Goal: Entertainment & Leisure: Browse casually

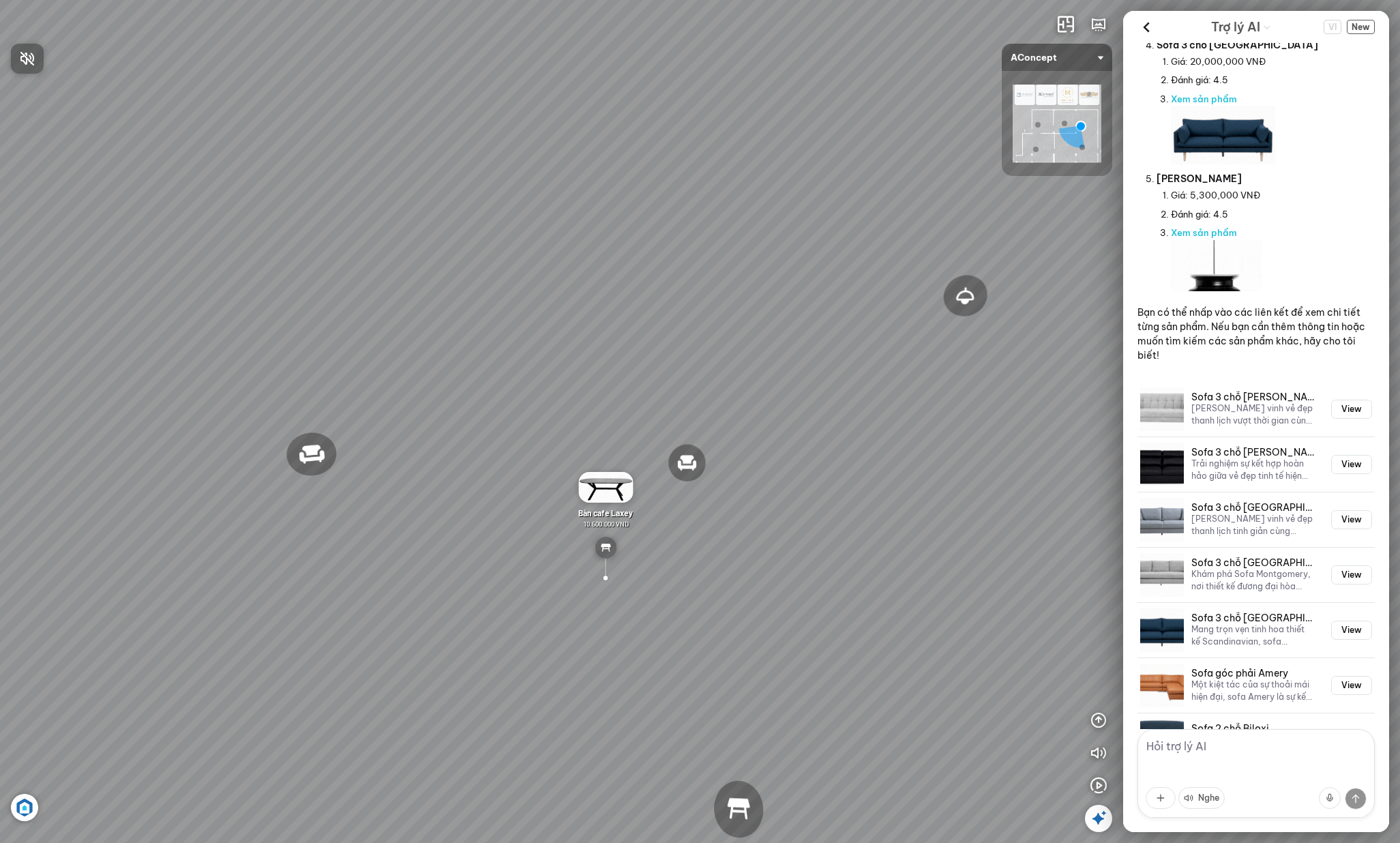
scroll to position [1718, 0]
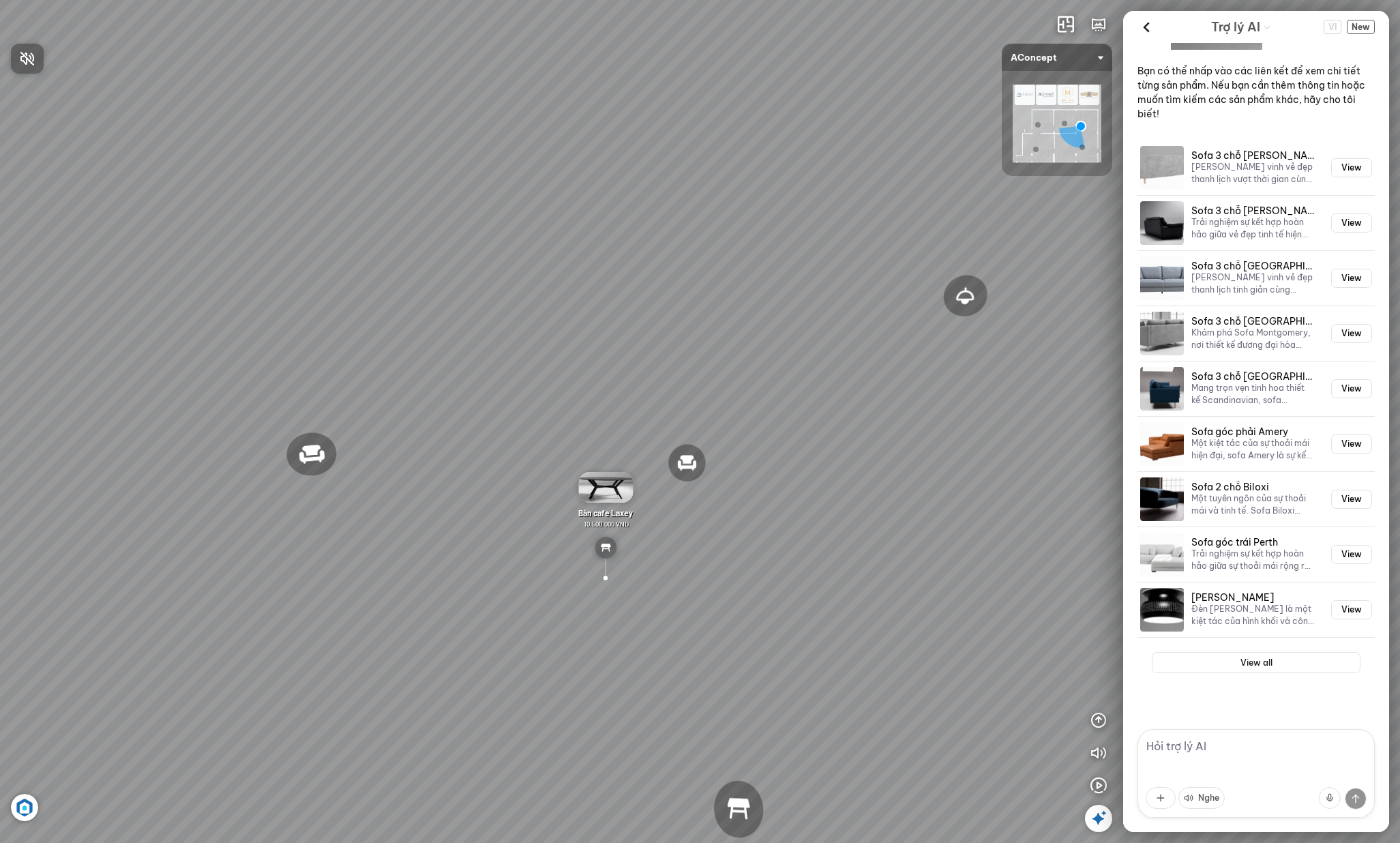
click at [1239, 111] on div at bounding box center [700, 421] width 1400 height 843
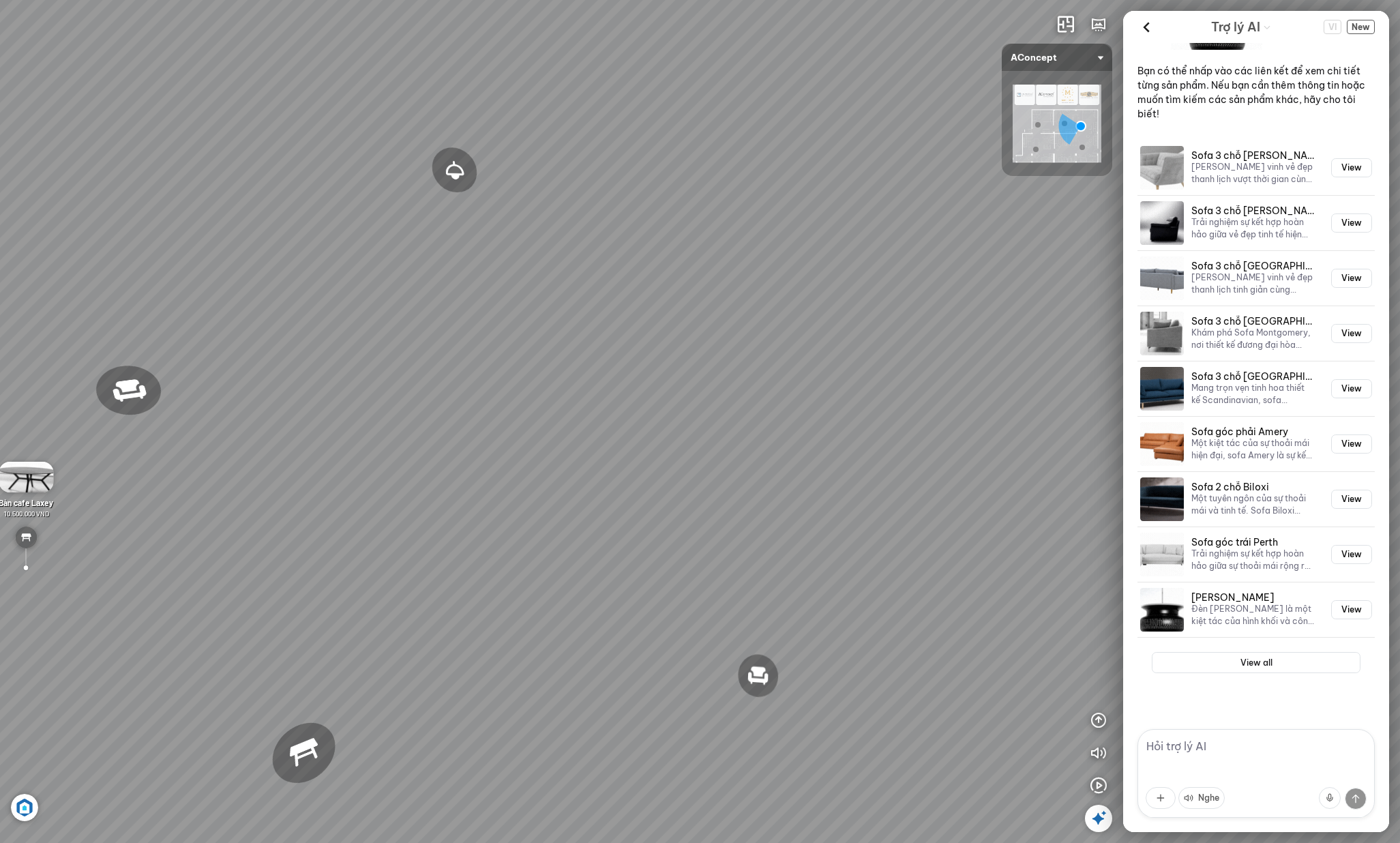
drag, startPoint x: 698, startPoint y: 156, endPoint x: 351, endPoint y: 79, distance: 355.4
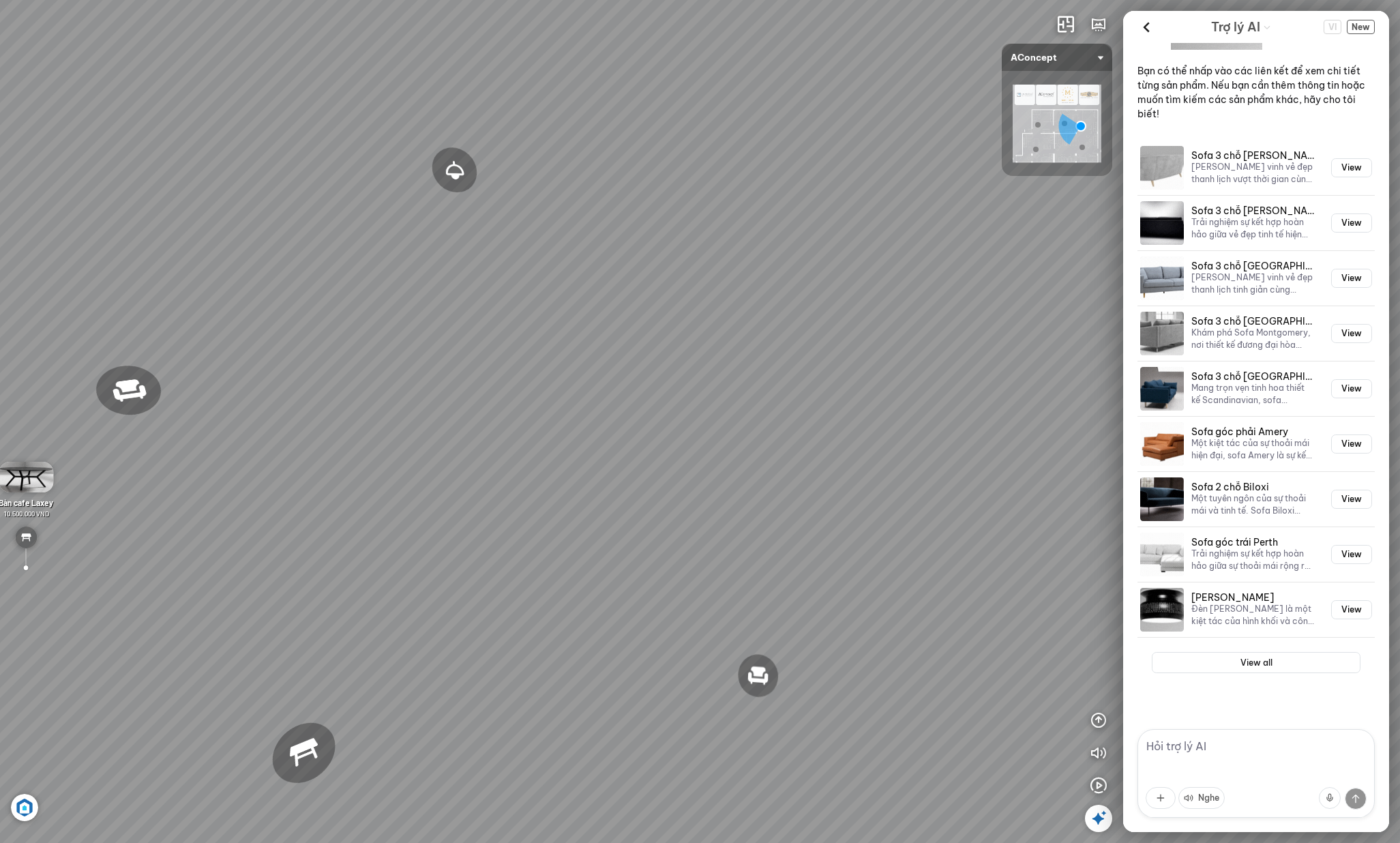
click at [351, 79] on div "Ghế thư giãn Nanna Ghế làm việc Winslow Bàn ăn Laxey Gối Tựa Lưng Họa Tiết Hoa …" at bounding box center [700, 421] width 1400 height 843
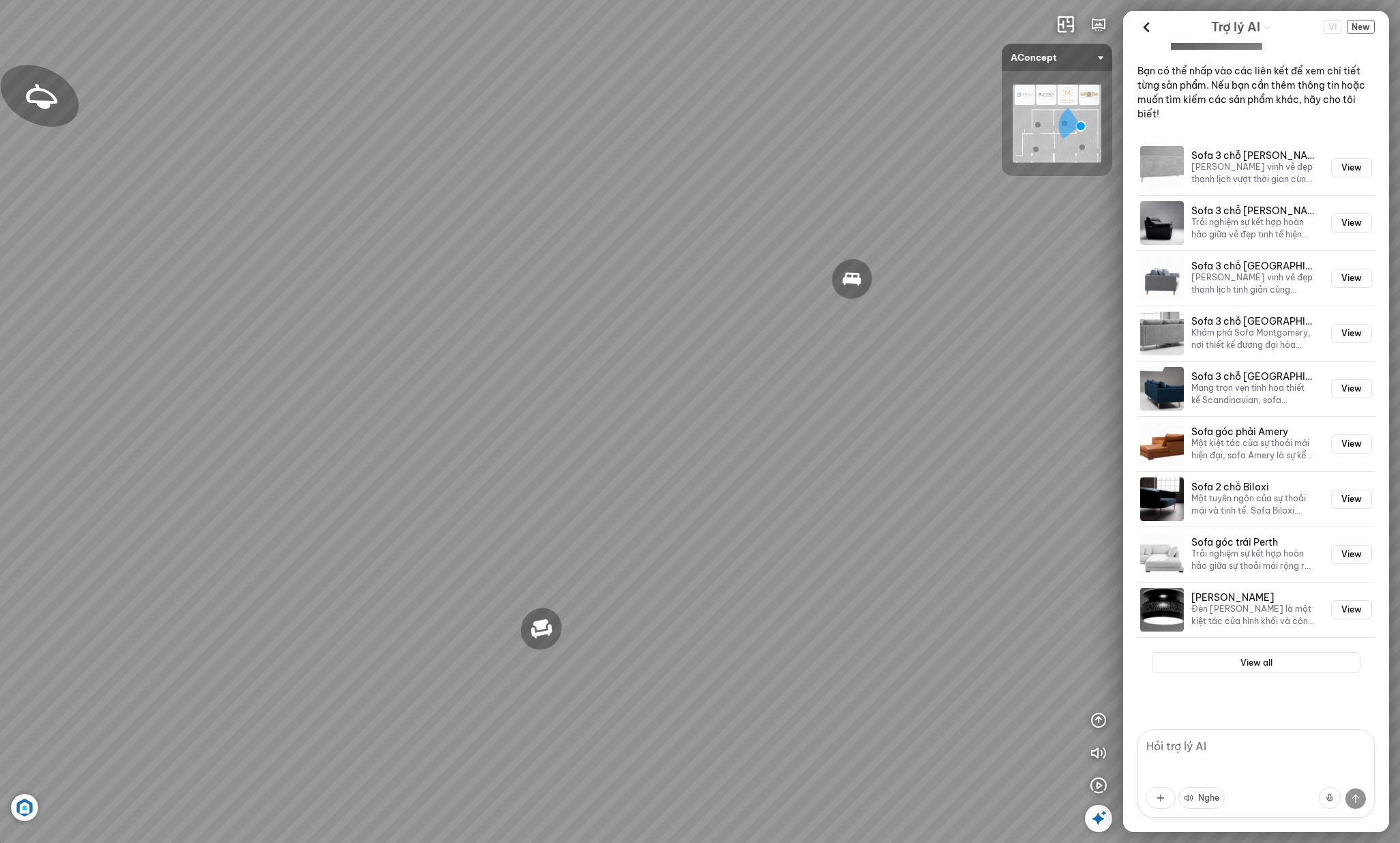
drag, startPoint x: 536, startPoint y: 213, endPoint x: 707, endPoint y: 153, distance: 181.2
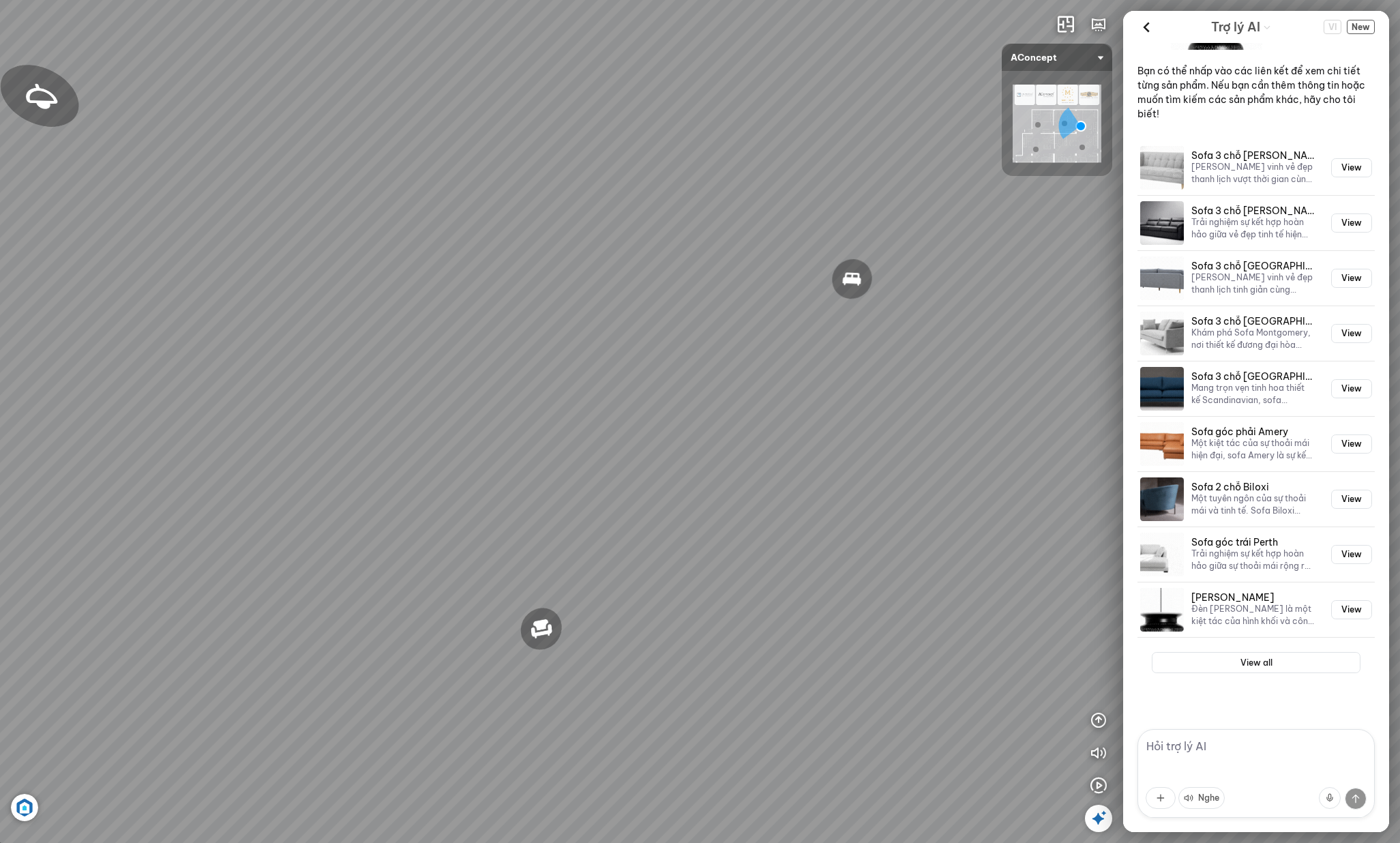
click at [740, 156] on div "Ghế thư giãn Nanna Ghế làm việc Winslow Bàn ăn Laxey Gối Tựa Lưng Họa Tiết Hoa …" at bounding box center [700, 421] width 1400 height 843
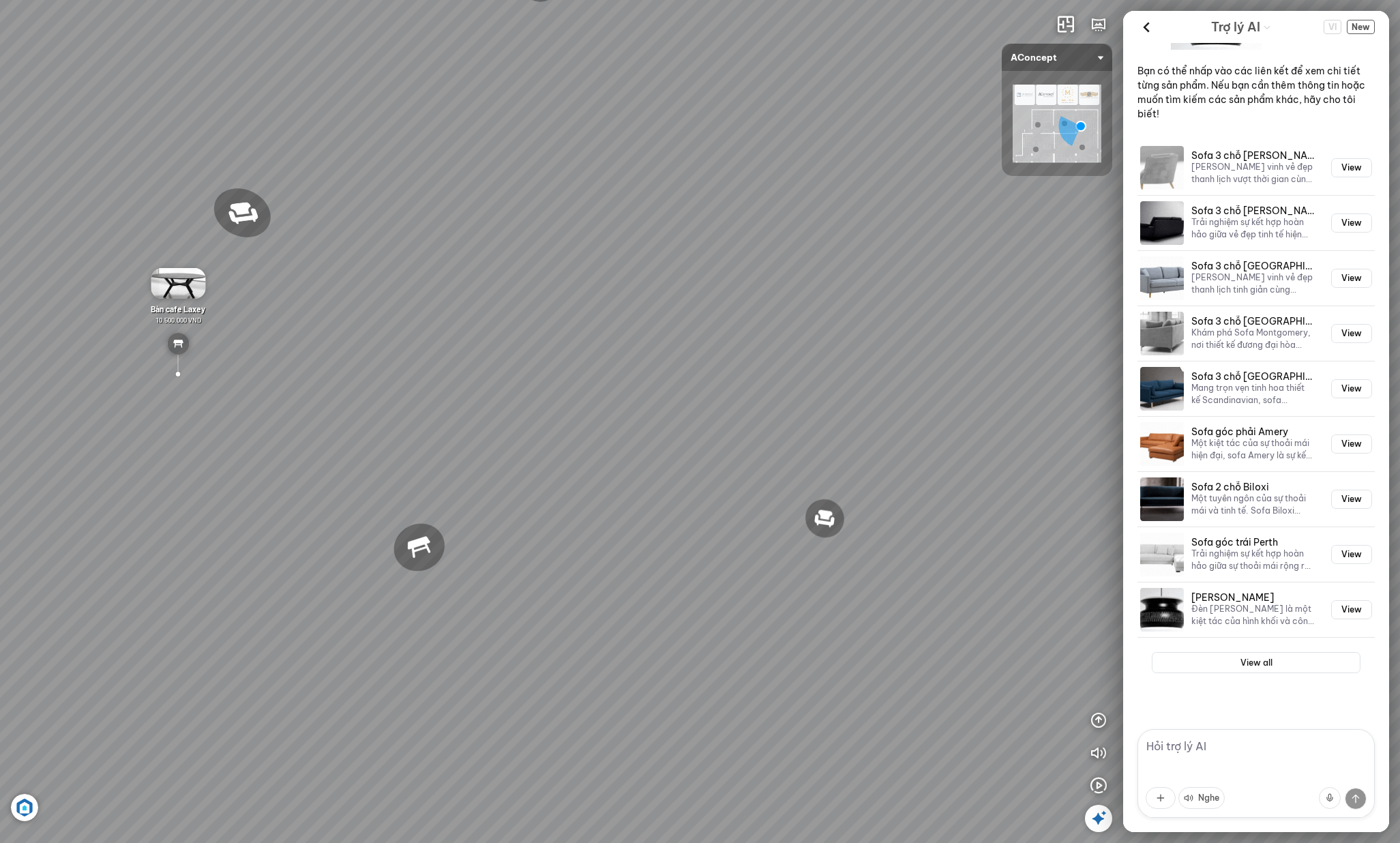
drag, startPoint x: 597, startPoint y: 196, endPoint x: 645, endPoint y: 209, distance: 49.7
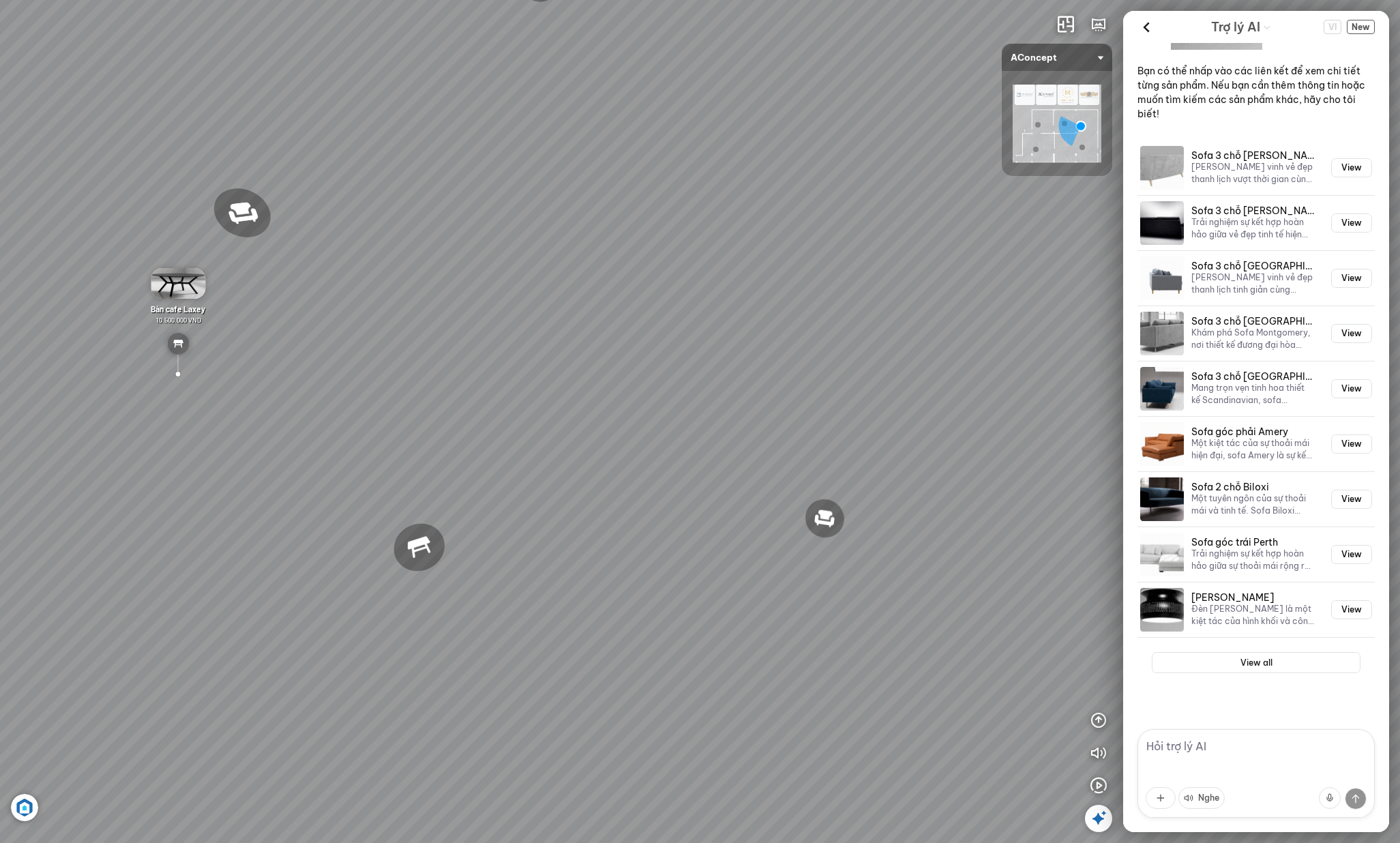
click at [638, 205] on div "Ghế thư giãn Nanna Ghế làm việc Winslow Bàn ăn Laxey Gối Tựa Lưng Họa Tiết Hoa …" at bounding box center [700, 421] width 1400 height 843
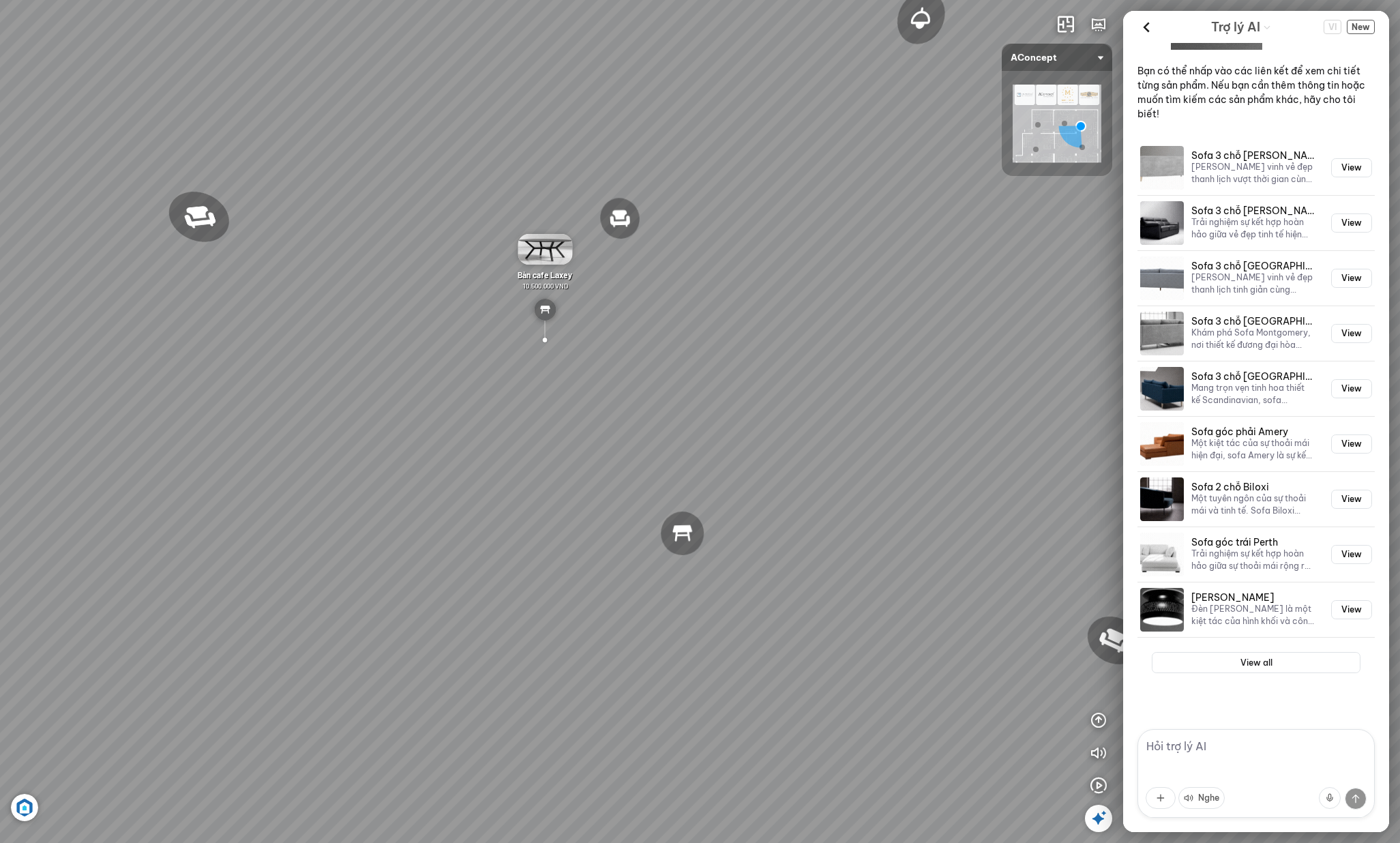
drag, startPoint x: 424, startPoint y: 226, endPoint x: 571, endPoint y: 455, distance: 272.1
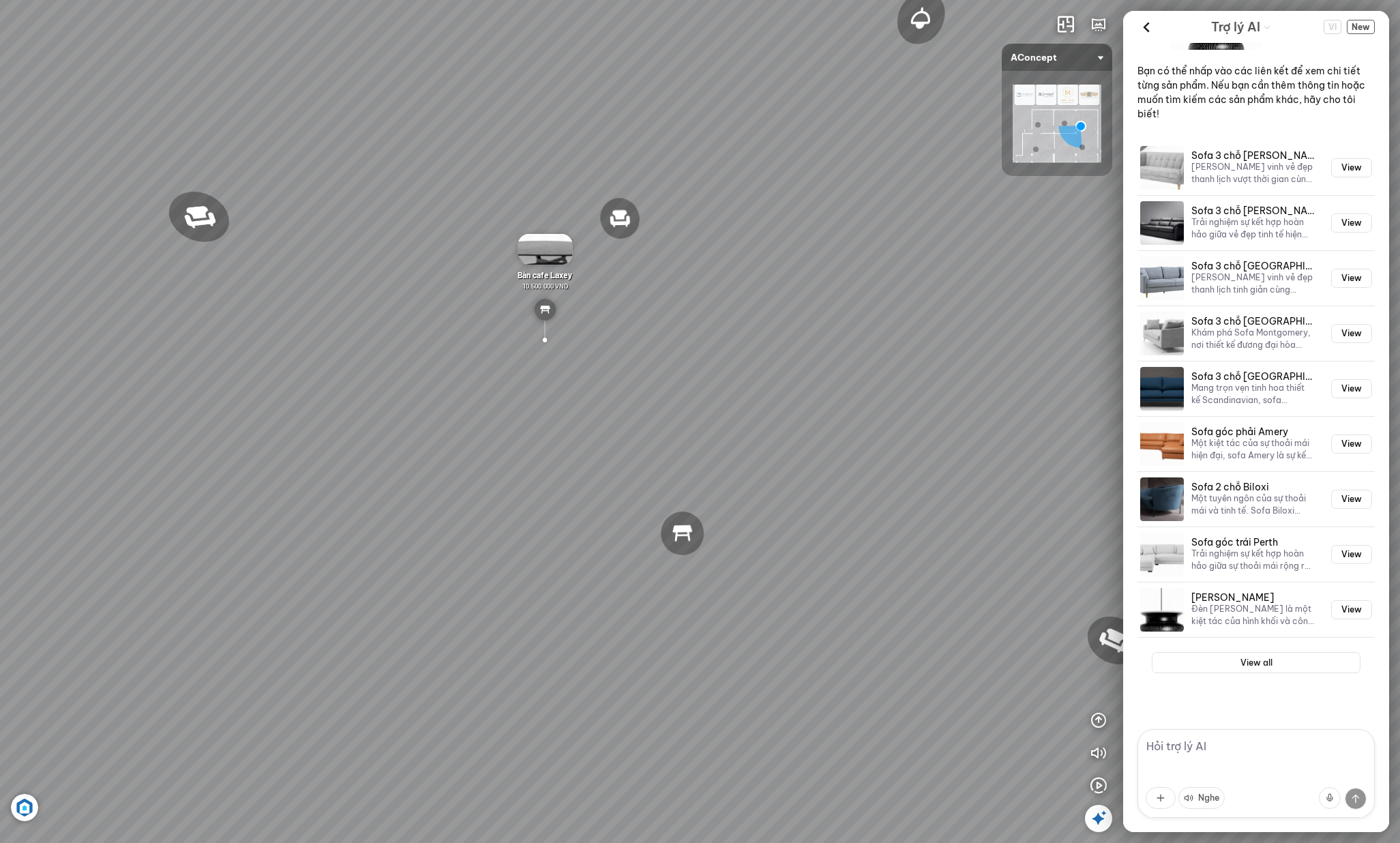
click at [571, 454] on div "Ghế thư giãn Nanna Ghế làm việc Winslow Bàn ăn Laxey Gối Tựa Lưng Họa Tiết Hoa …" at bounding box center [700, 421] width 1400 height 843
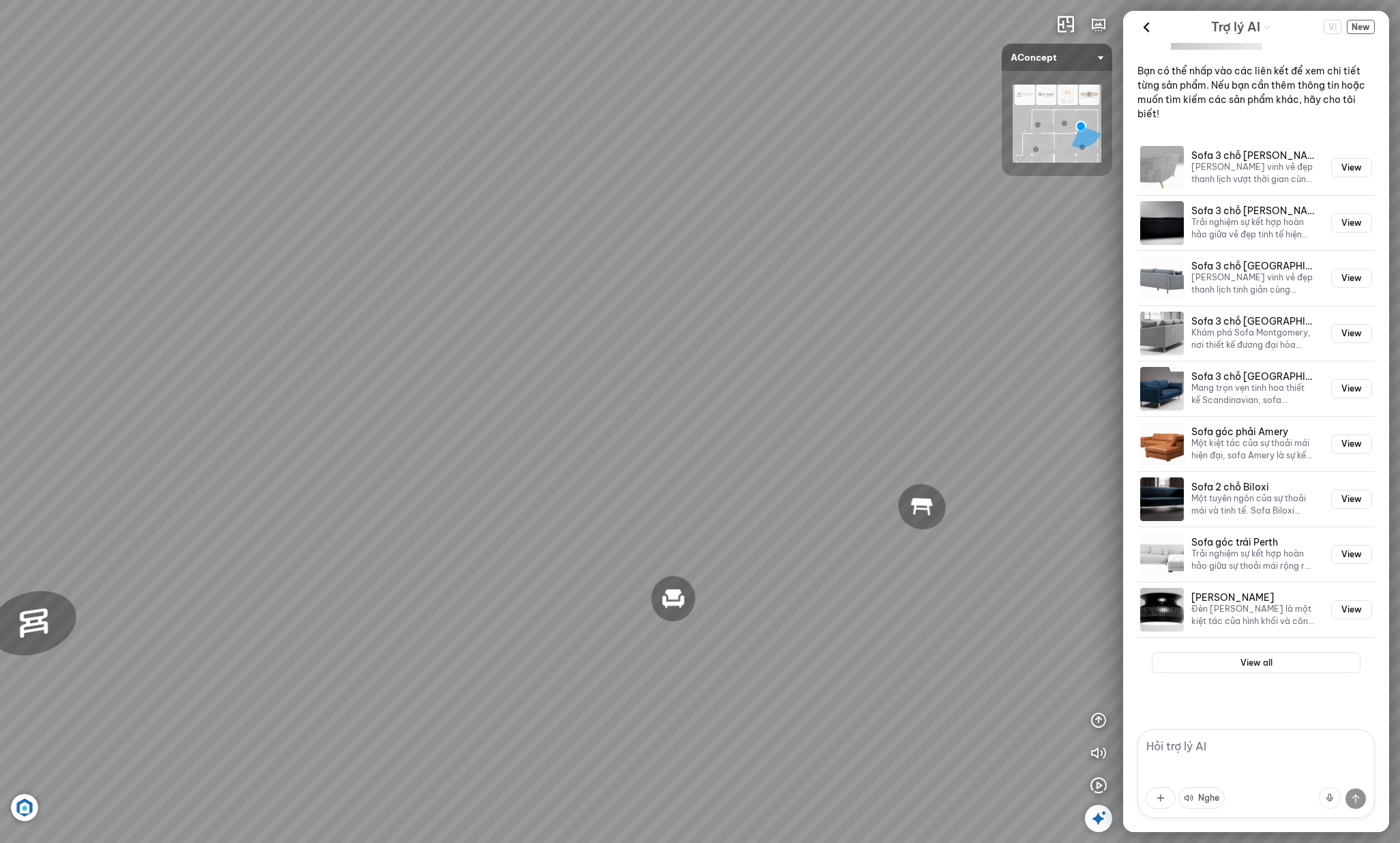
drag, startPoint x: 1127, startPoint y: 431, endPoint x: 1154, endPoint y: 394, distance: 45.8
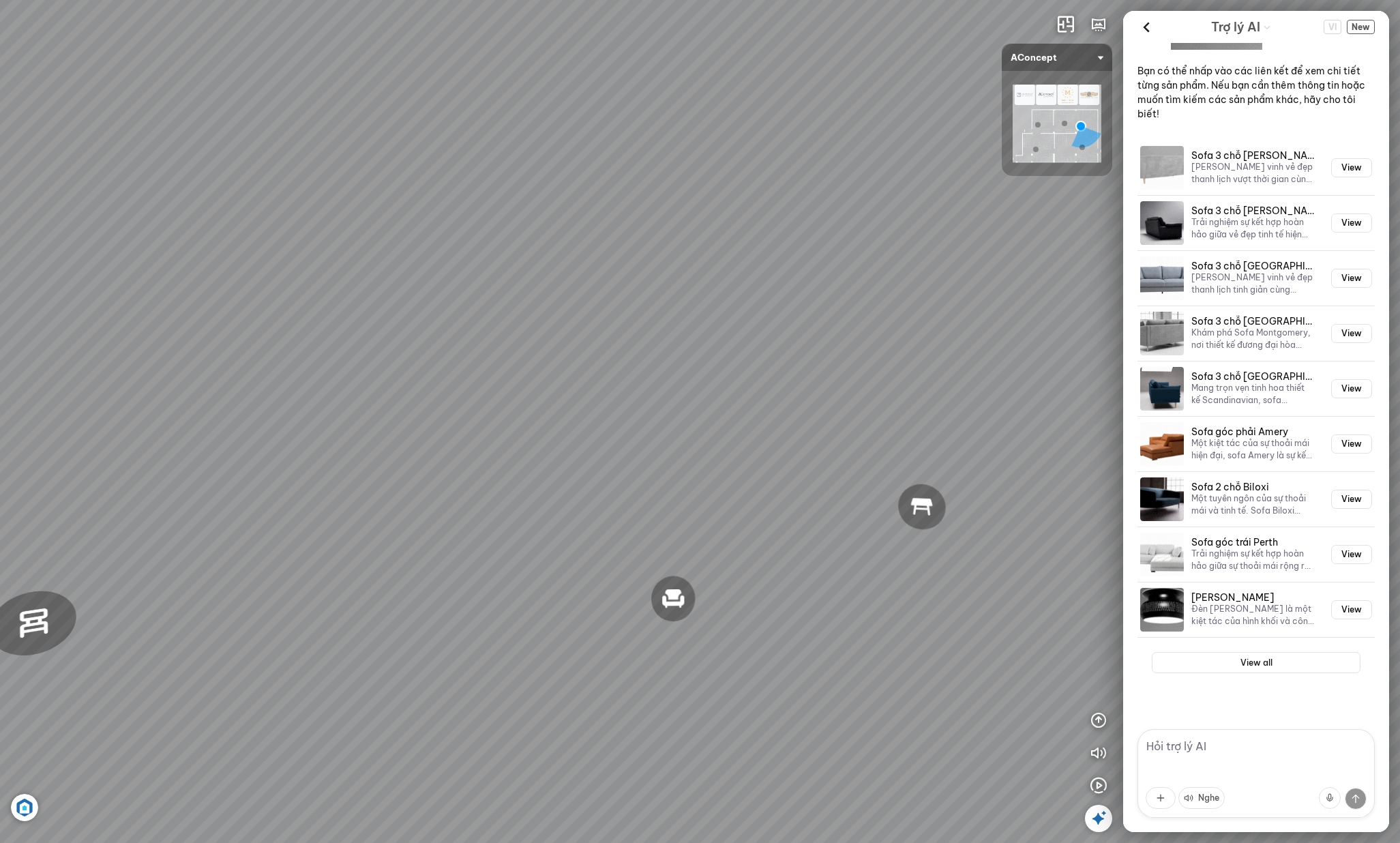
click at [1318, 416] on div "Ghế thư giãn Nanna Ghế làm việc Winslow Bàn ăn Laxey Gối Tựa Lưng Họa Tiết Hoa …" at bounding box center [700, 421] width 1400 height 843
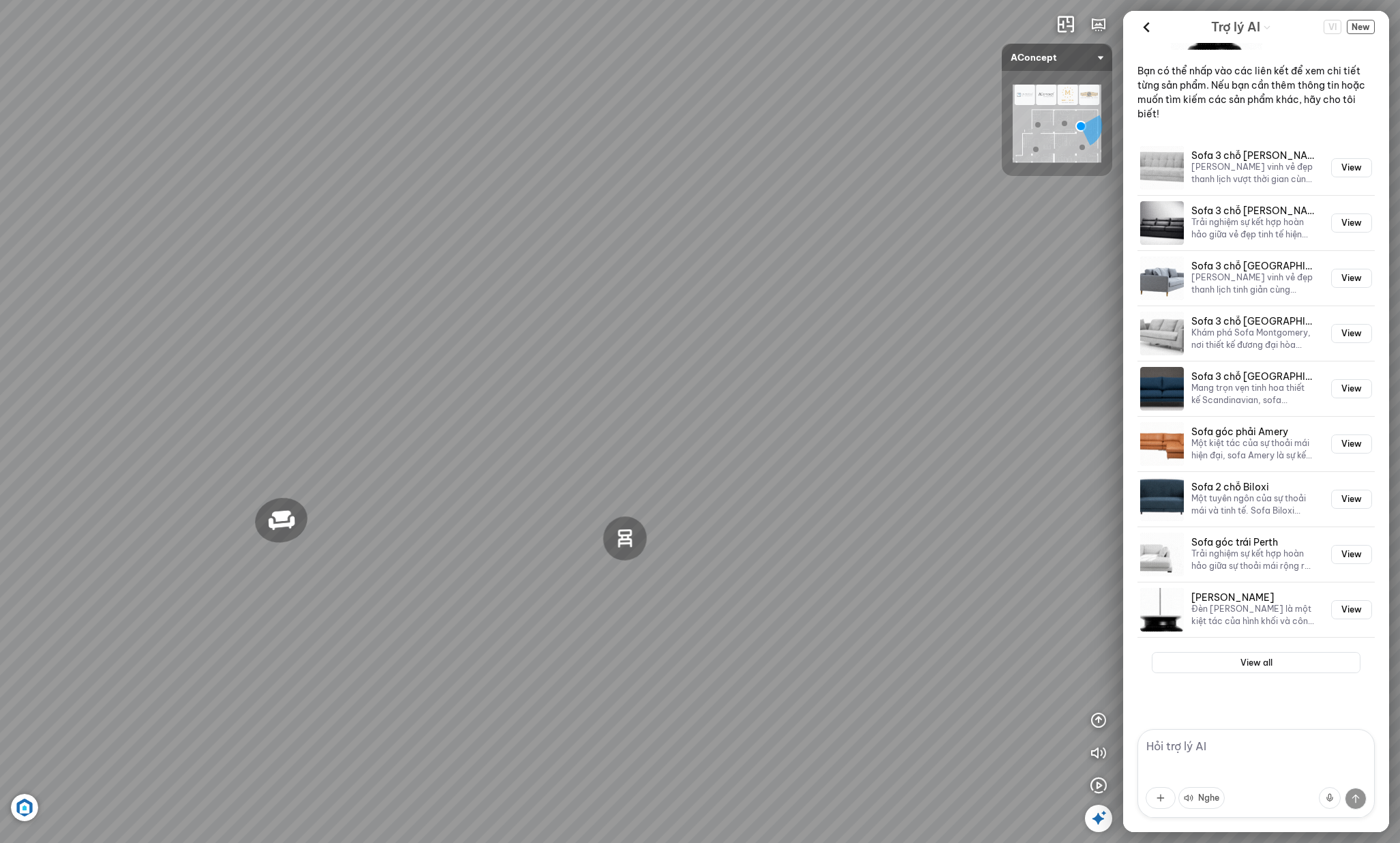
drag, startPoint x: 700, startPoint y: 373, endPoint x: 71, endPoint y: 310, distance: 632.1
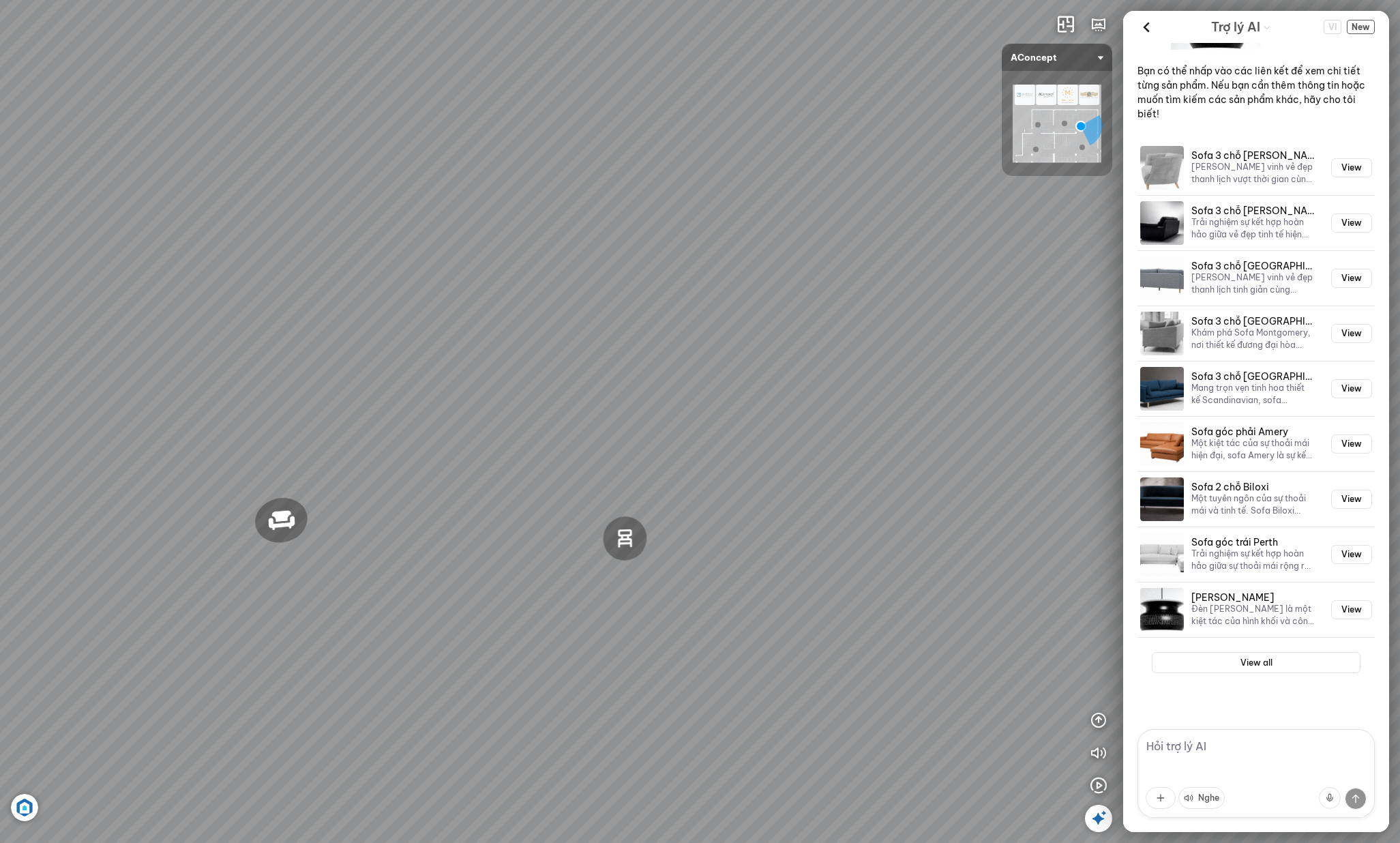
click at [73, 317] on div "Ghế thư giãn Nanna Ghế làm việc Winslow Bàn ăn Laxey Gối Tựa Lưng Họa Tiết Hoa …" at bounding box center [700, 421] width 1400 height 843
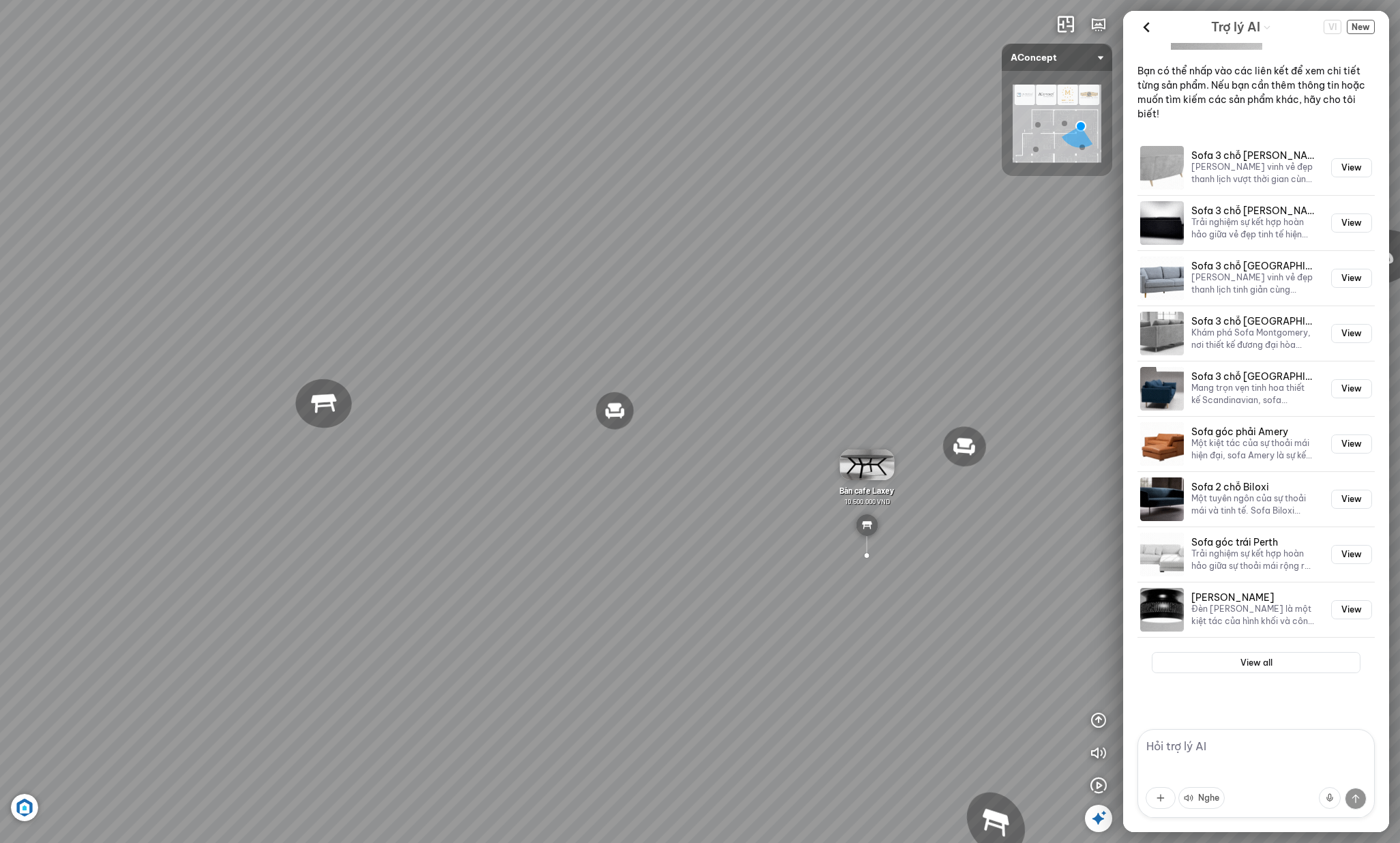
drag, startPoint x: 230, startPoint y: 311, endPoint x: 54, endPoint y: 299, distance: 176.4
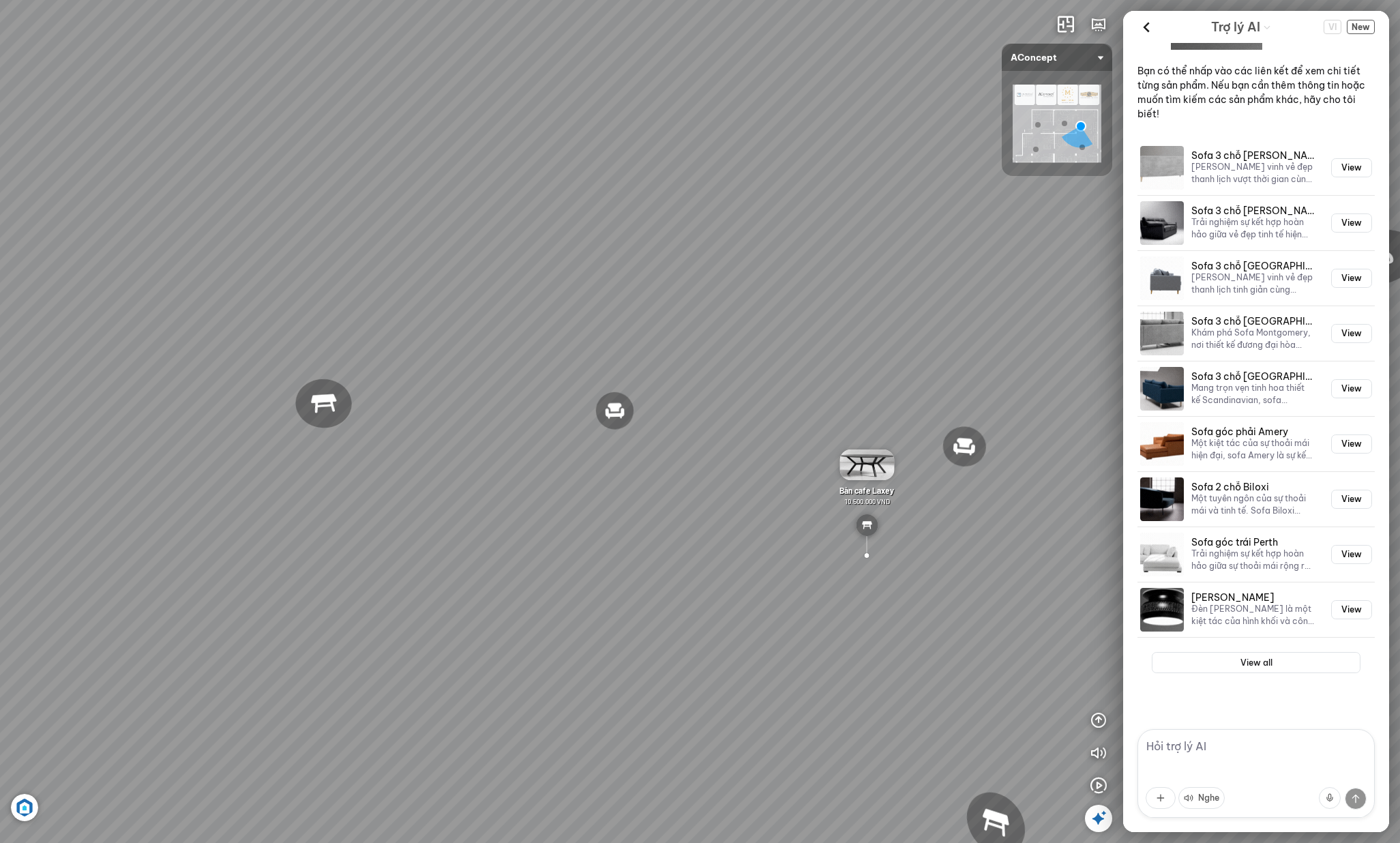
click at [64, 300] on div "Ghế thư giãn Nanna Ghế làm việc Winslow Bàn ăn Laxey Gối Tựa Lưng Họa Tiết Hoa …" at bounding box center [700, 421] width 1400 height 843
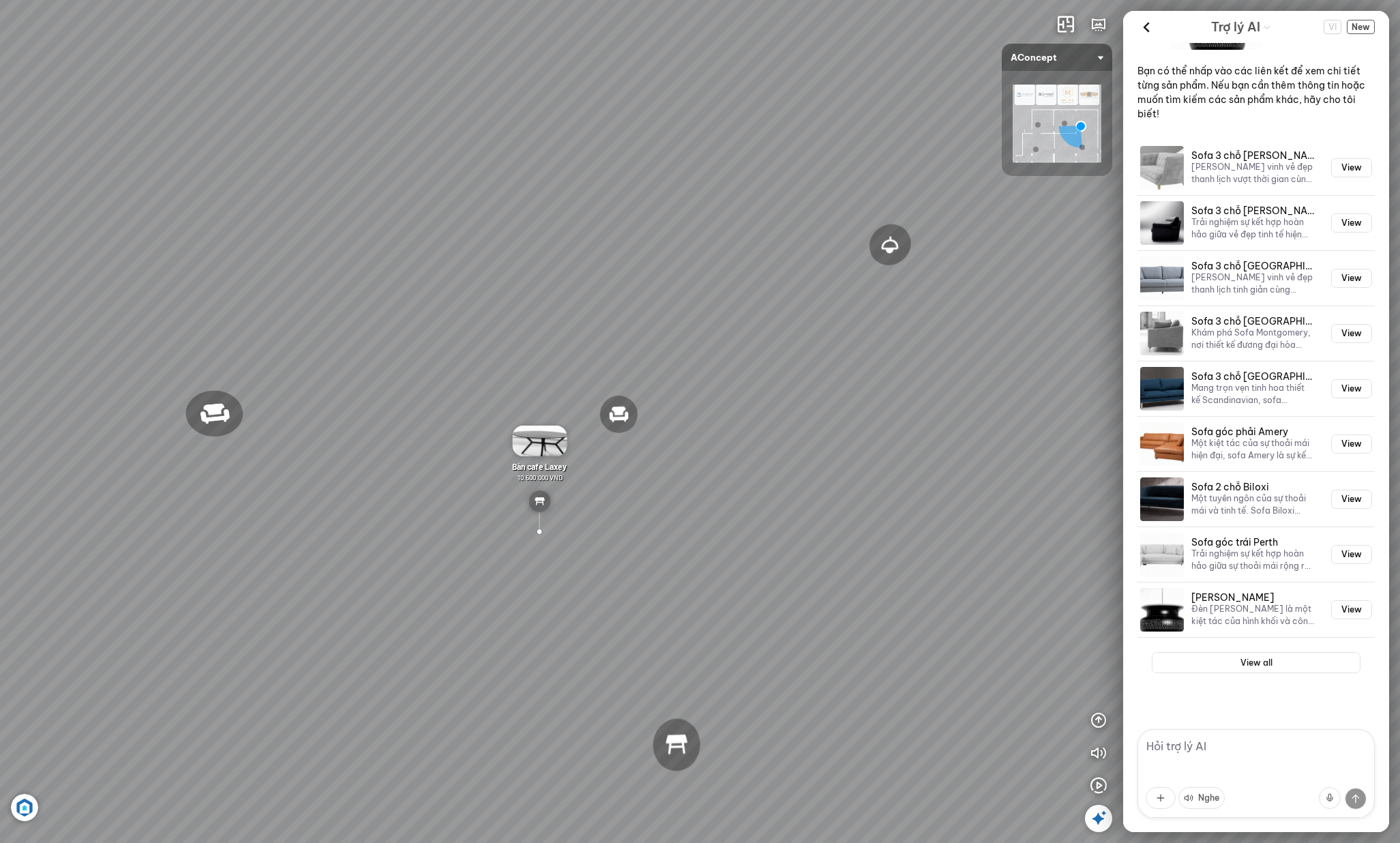
drag, startPoint x: 330, startPoint y: 267, endPoint x: 236, endPoint y: 280, distance: 94.9
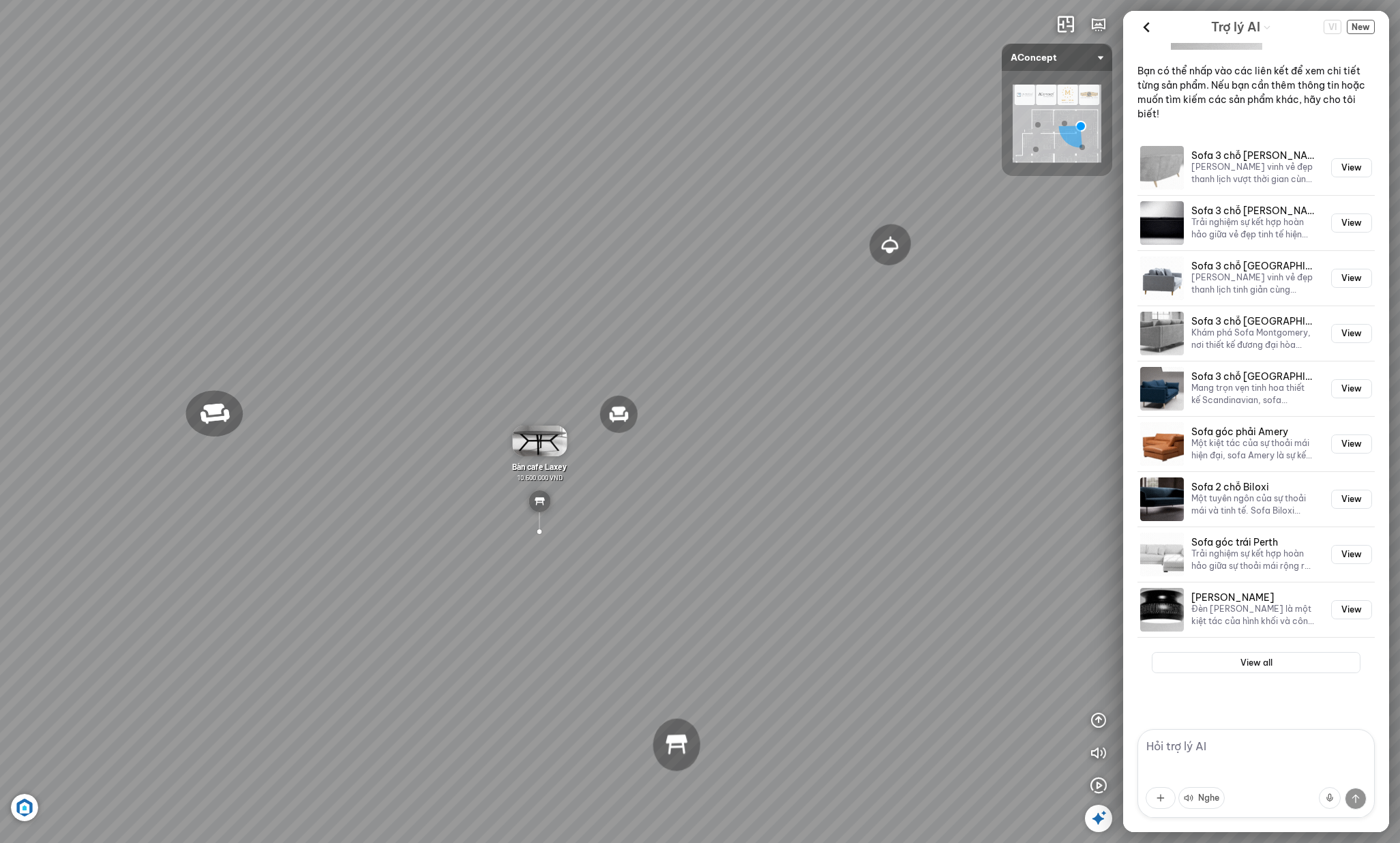
click at [240, 280] on div "Ghế thư giãn Nanna Ghế làm việc Winslow Bàn ăn Laxey Gối Tựa Lưng Họa Tiết Hoa …" at bounding box center [700, 421] width 1400 height 843
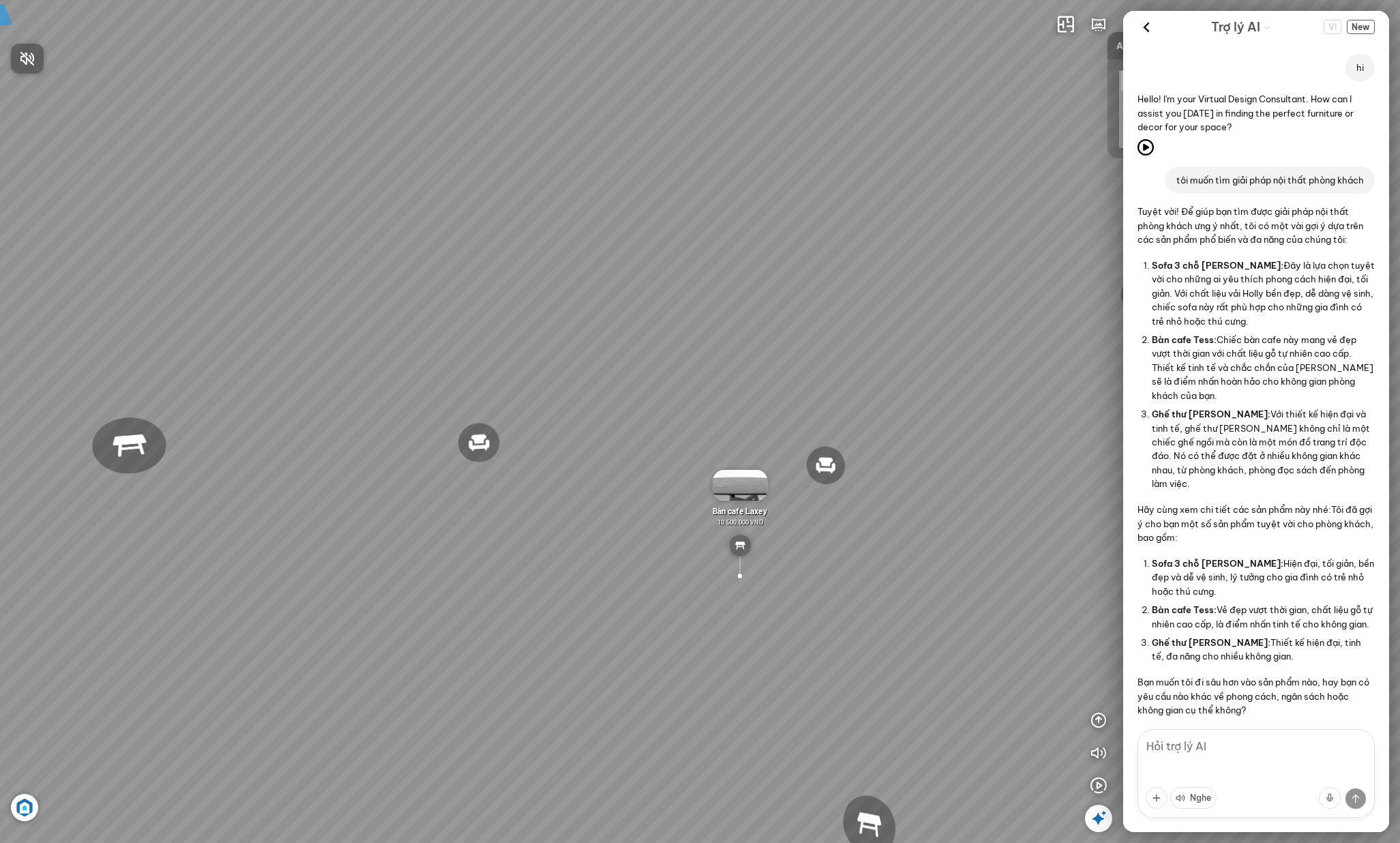
scroll to position [1577, 0]
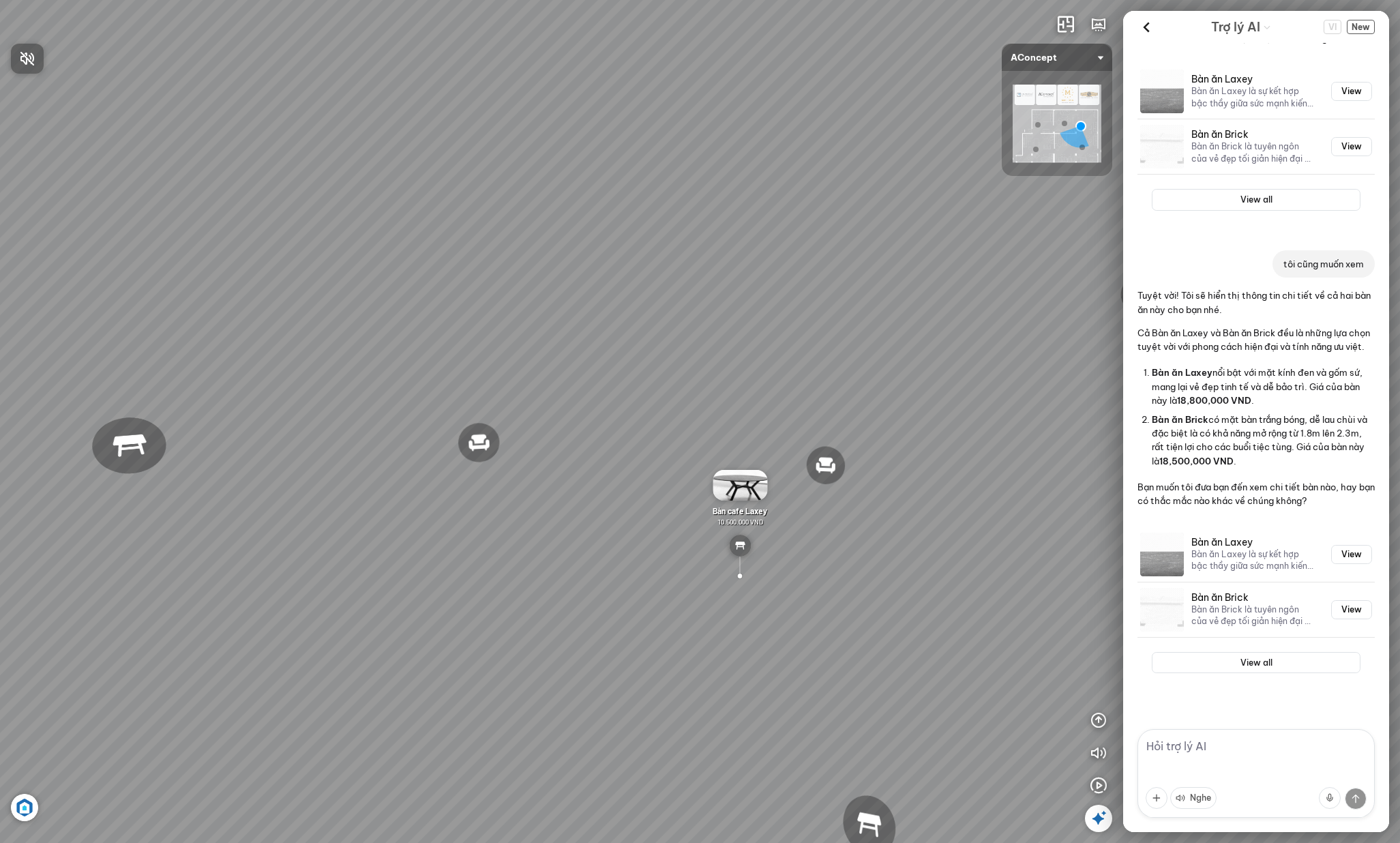
drag, startPoint x: 950, startPoint y: 357, endPoint x: 711, endPoint y: 335, distance: 240.0
click at [688, 324] on div at bounding box center [700, 421] width 1400 height 843
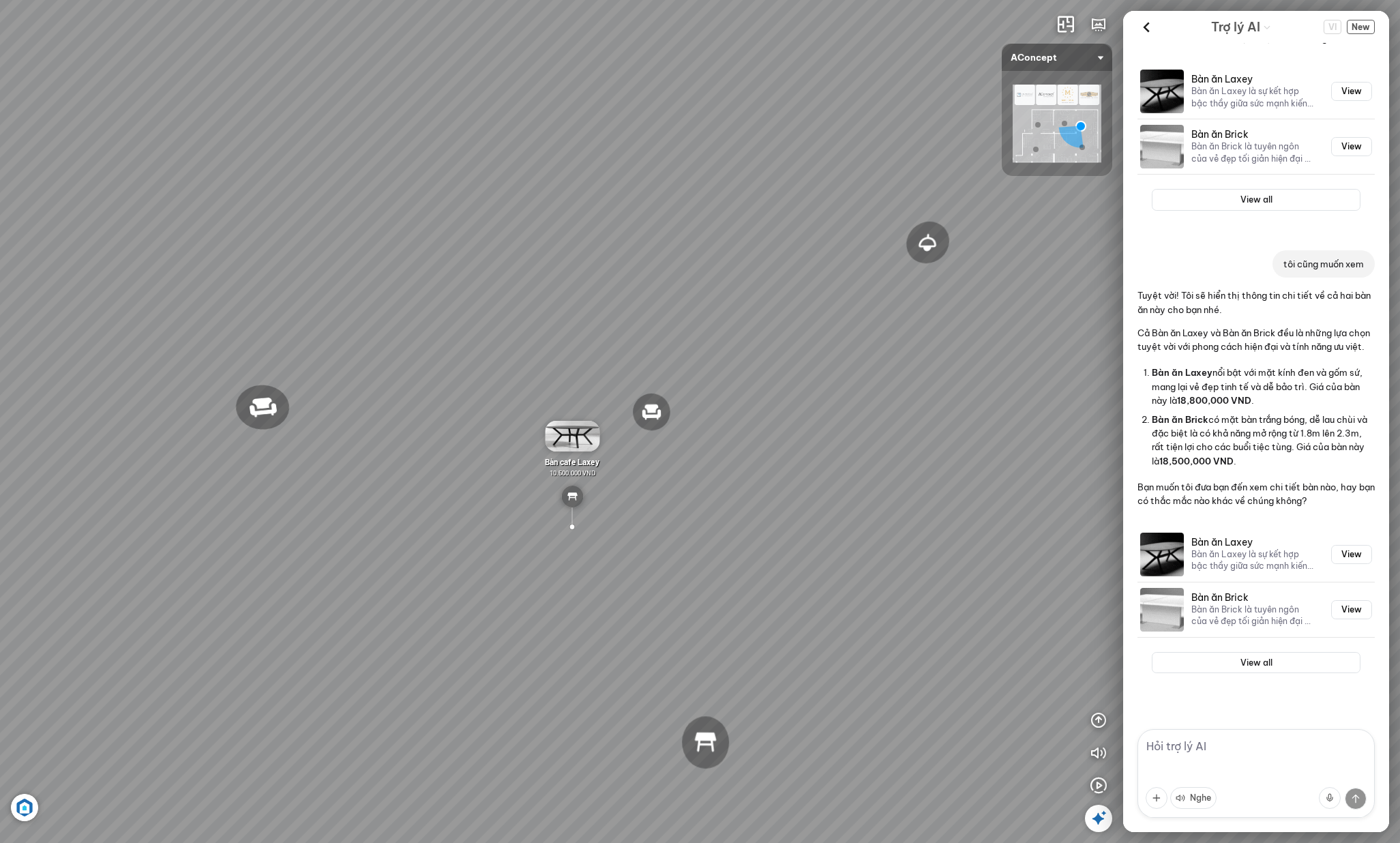
drag, startPoint x: 587, startPoint y: 339, endPoint x: 408, endPoint y: 288, distance: 186.1
click at [408, 288] on div "Đèn [PERSON_NAME] 5.300.000 VND Giường ngủ Palima 19.000.000 VND Ghế thư giãn N…" at bounding box center [700, 421] width 1400 height 843
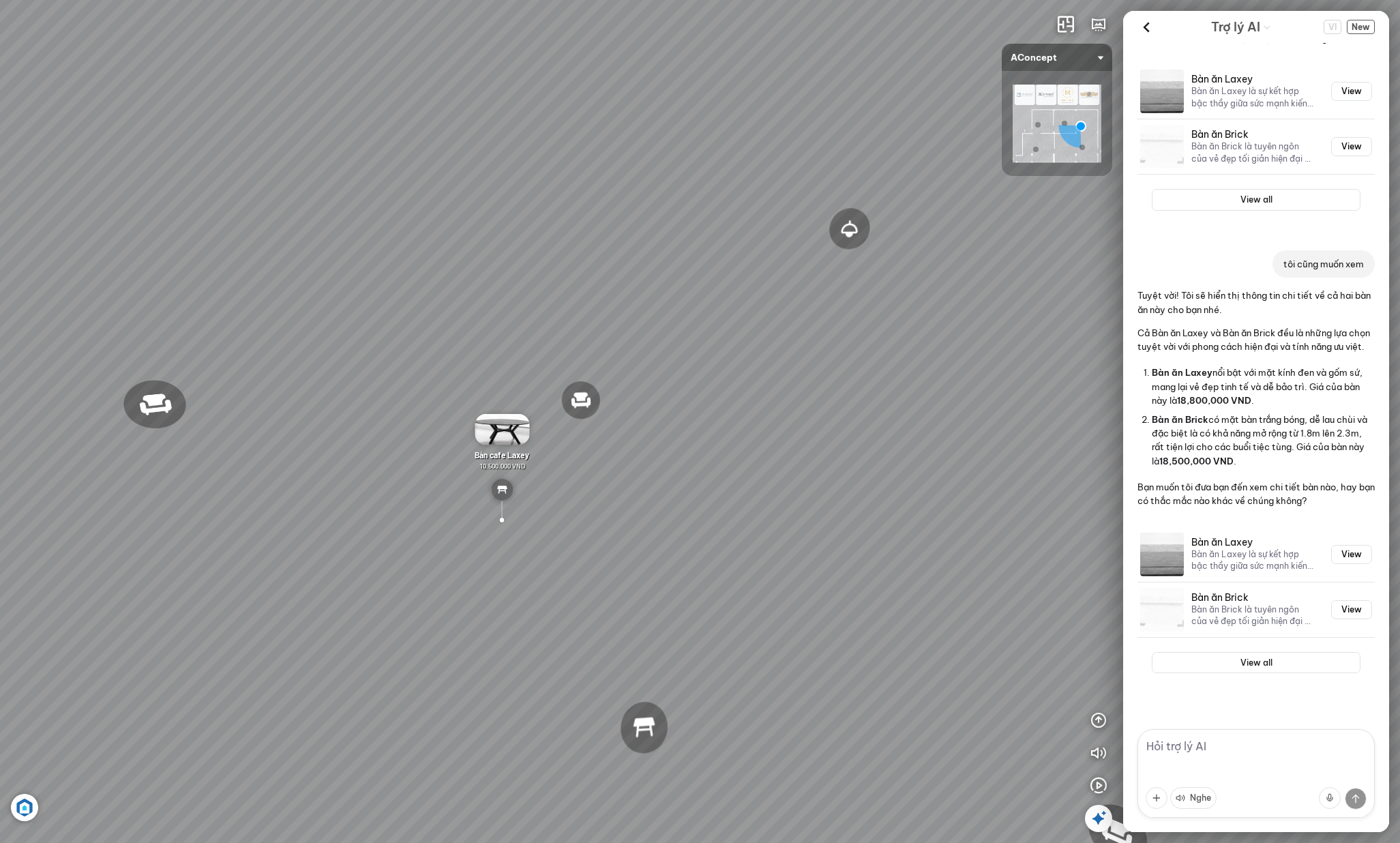
drag, startPoint x: 800, startPoint y: 391, endPoint x: 592, endPoint y: 385, distance: 208.1
click at [592, 385] on div "Đèn [PERSON_NAME] 5.300.000 VND Giường ngủ Palima 19.000.000 VND Ghế thư giãn N…" at bounding box center [700, 421] width 1400 height 843
